Goal: Information Seeking & Learning: Learn about a topic

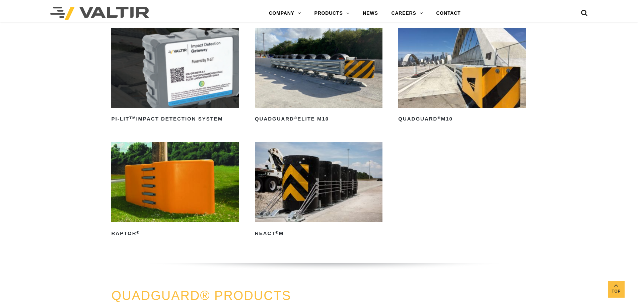
scroll to position [168, 0]
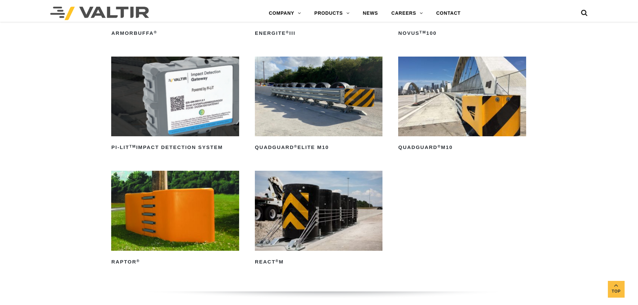
click at [464, 107] on img at bounding box center [462, 97] width 128 height 80
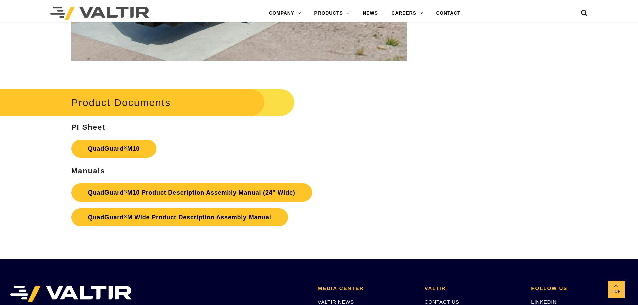
scroll to position [2480, 0]
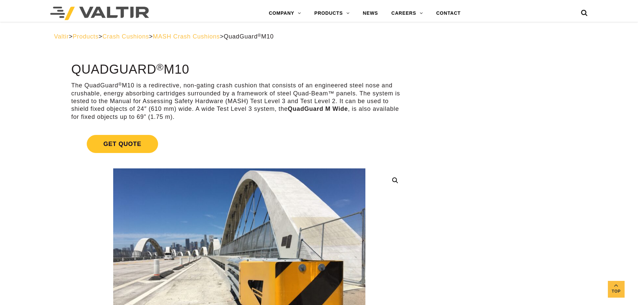
scroll to position [0, 0]
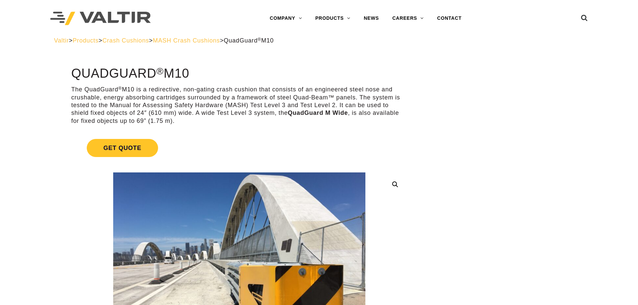
click at [220, 39] on span "MASH Crash Cushions" at bounding box center [186, 40] width 67 height 7
